Goal: Find specific page/section: Find specific page/section

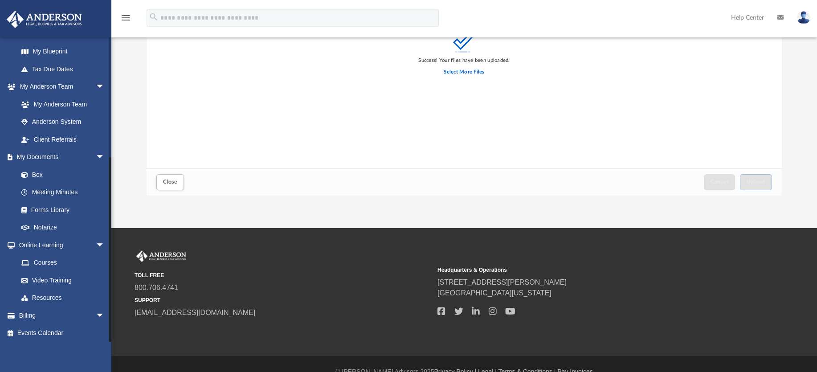
scroll to position [192, 0]
click at [175, 179] on span "Close" at bounding box center [170, 181] width 14 height 5
click at [173, 184] on span "Close" at bounding box center [170, 181] width 14 height 5
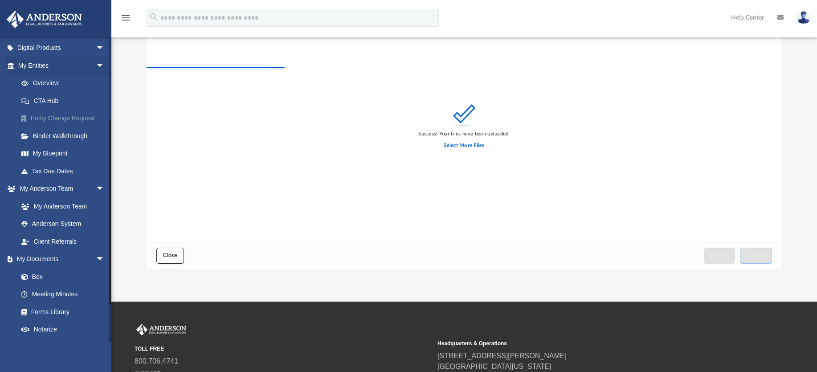
scroll to position [134, 0]
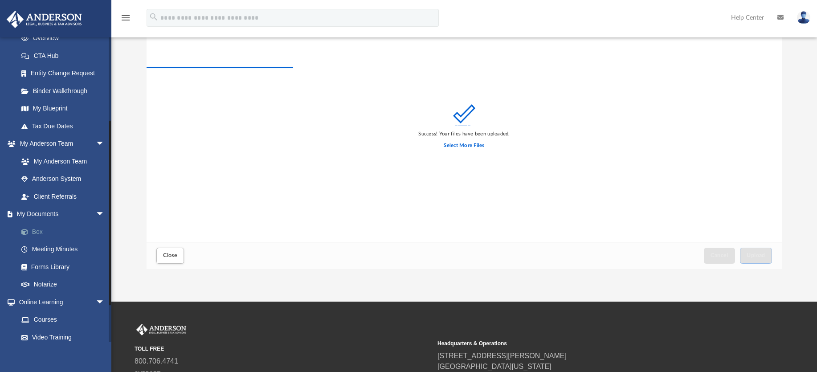
click at [37, 229] on link "Box" at bounding box center [65, 232] width 106 height 18
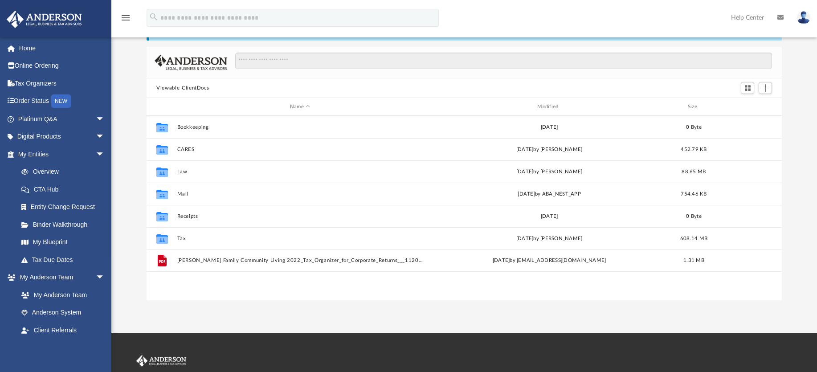
scroll to position [196, 628]
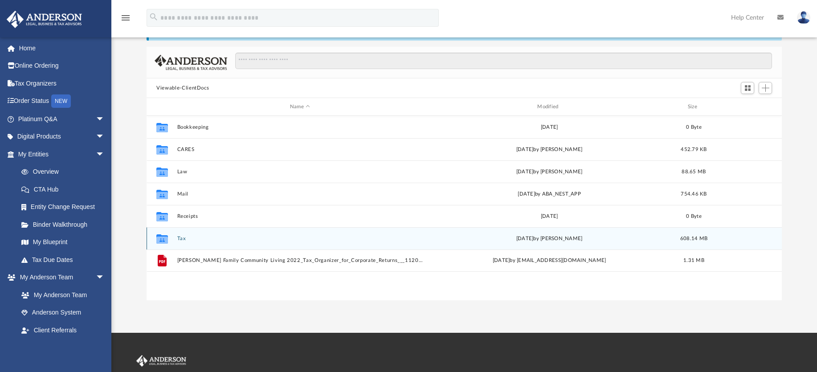
click at [180, 236] on button "Tax" at bounding box center [299, 239] width 245 height 6
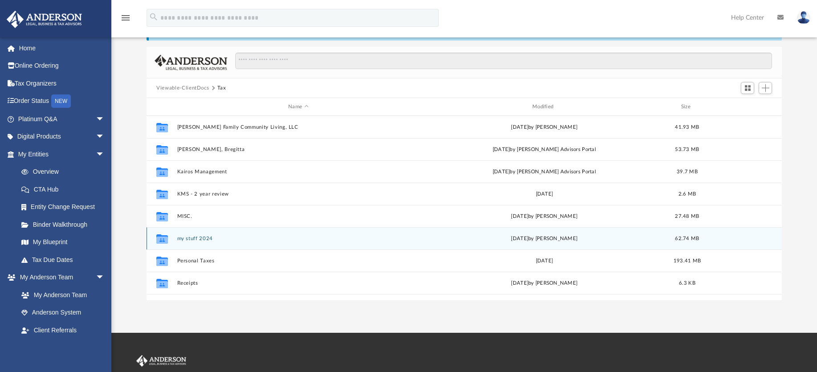
click at [208, 237] on button "my stuff 2024" at bounding box center [298, 239] width 242 height 6
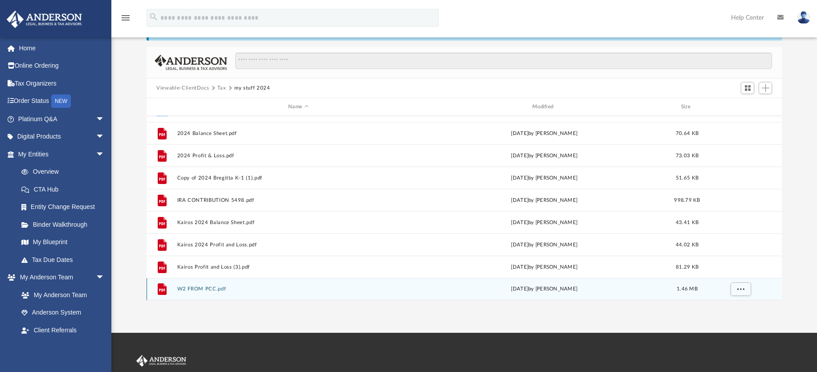
scroll to position [105, 0]
